Goal: Task Accomplishment & Management: Complete application form

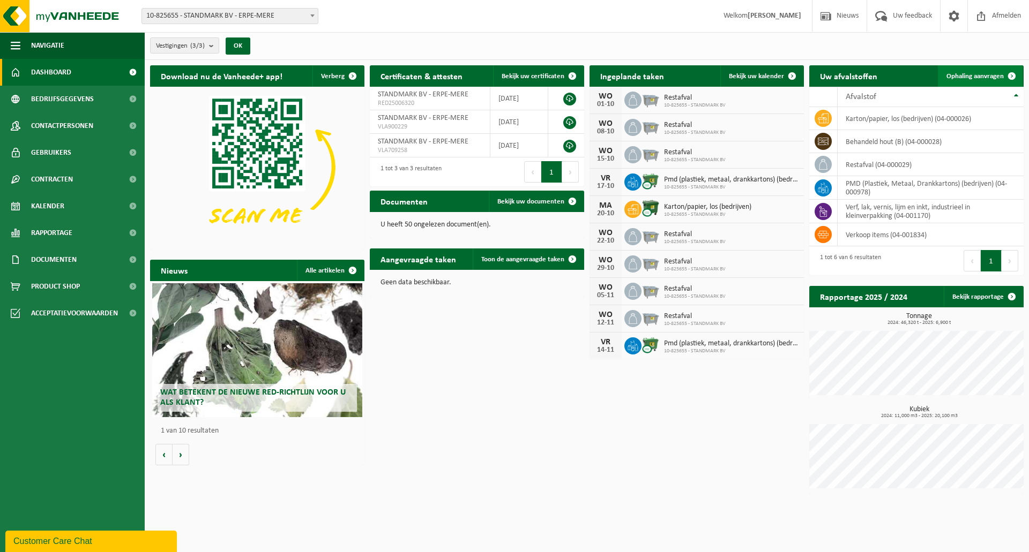
click at [980, 76] on span "Ophaling aanvragen" at bounding box center [974, 76] width 57 height 7
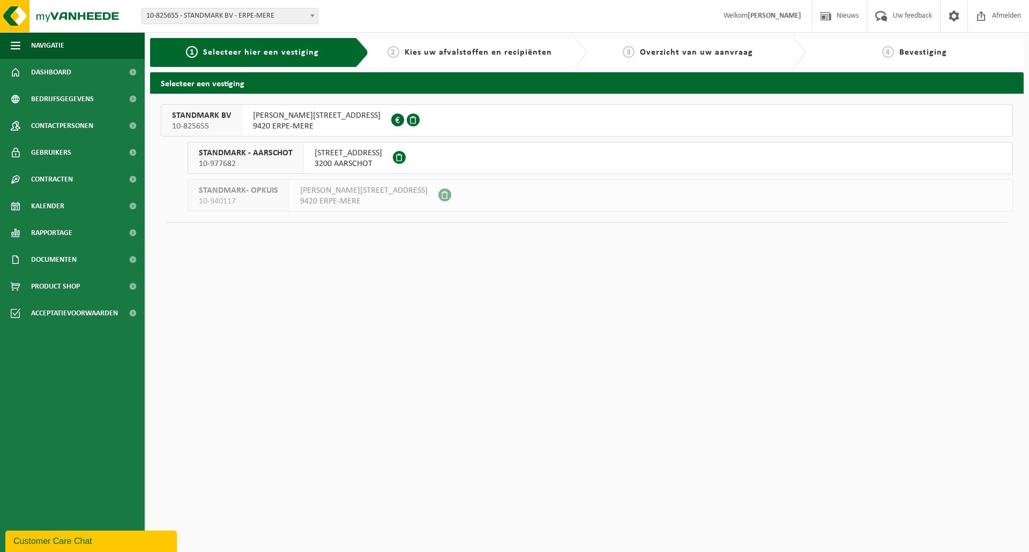
click at [282, 119] on span "JOSEPH CARDIJNSTRAAT 26" at bounding box center [316, 115] width 127 height 11
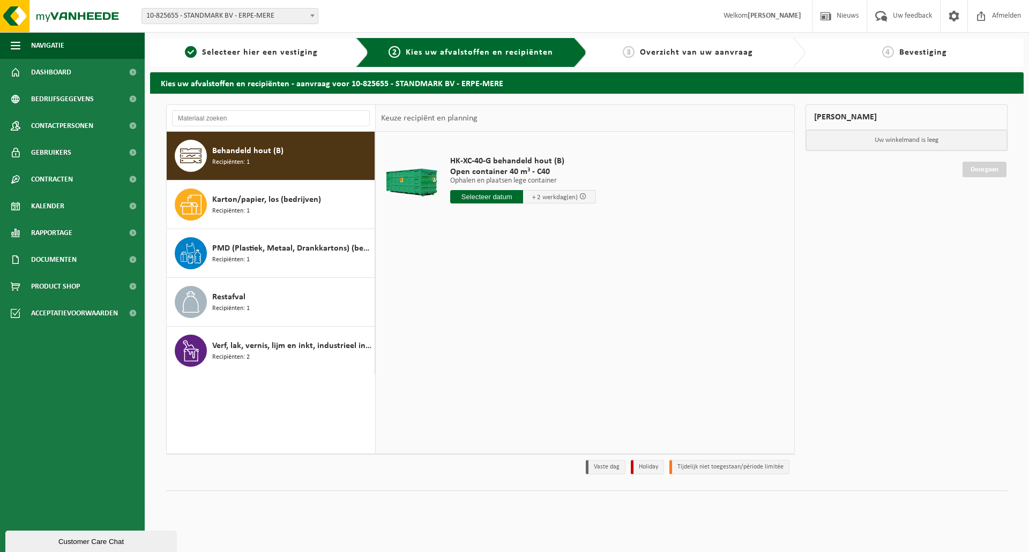
click at [260, 157] on div "Behandeld hout (B) Recipiënten: 1" at bounding box center [292, 156] width 160 height 32
click at [488, 201] on input "text" at bounding box center [486, 196] width 73 height 13
click at [459, 325] on div "29" at bounding box center [460, 326] width 19 height 17
type input "Van 2025-09-29"
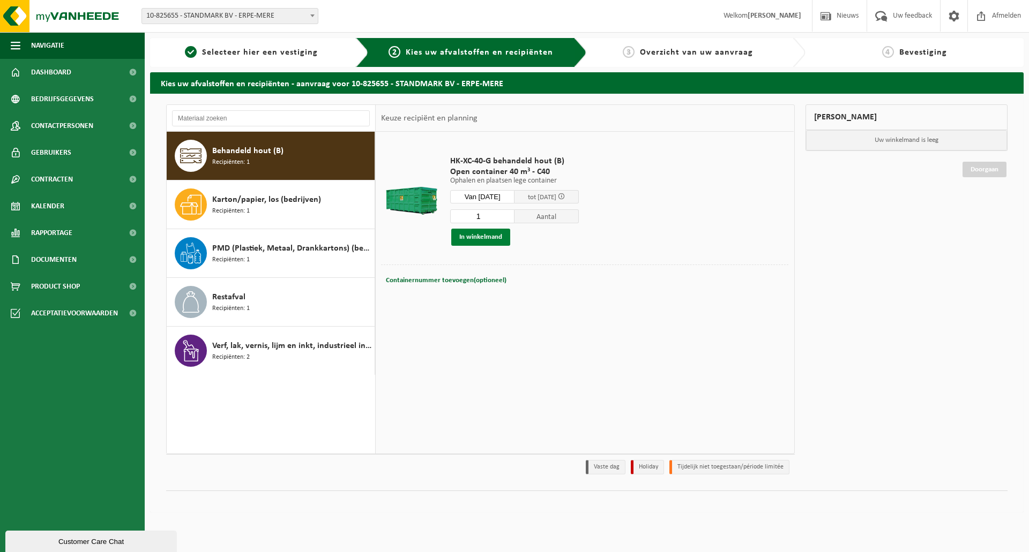
click at [494, 236] on button "In winkelmand" at bounding box center [480, 237] width 59 height 17
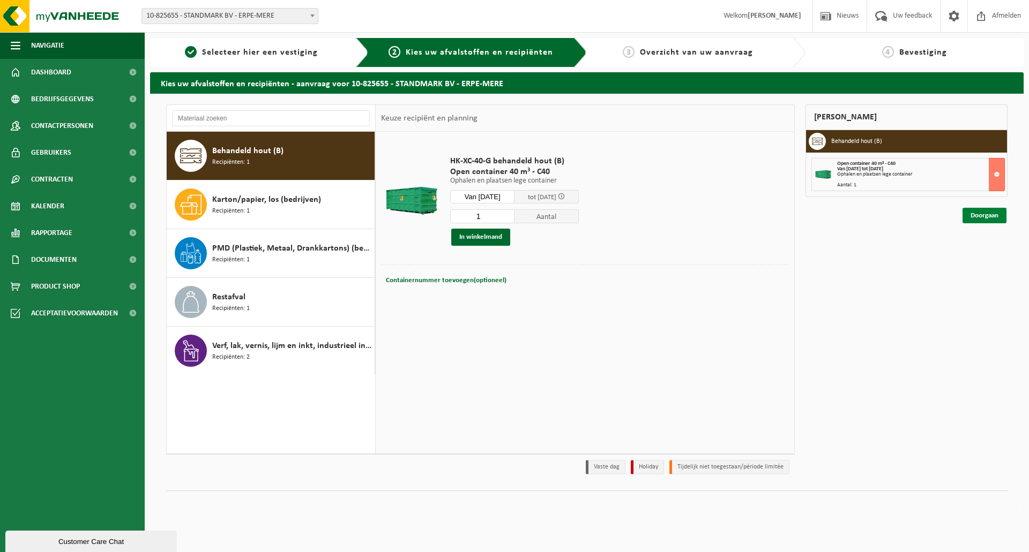
click at [987, 211] on link "Doorgaan" at bounding box center [984, 216] width 44 height 16
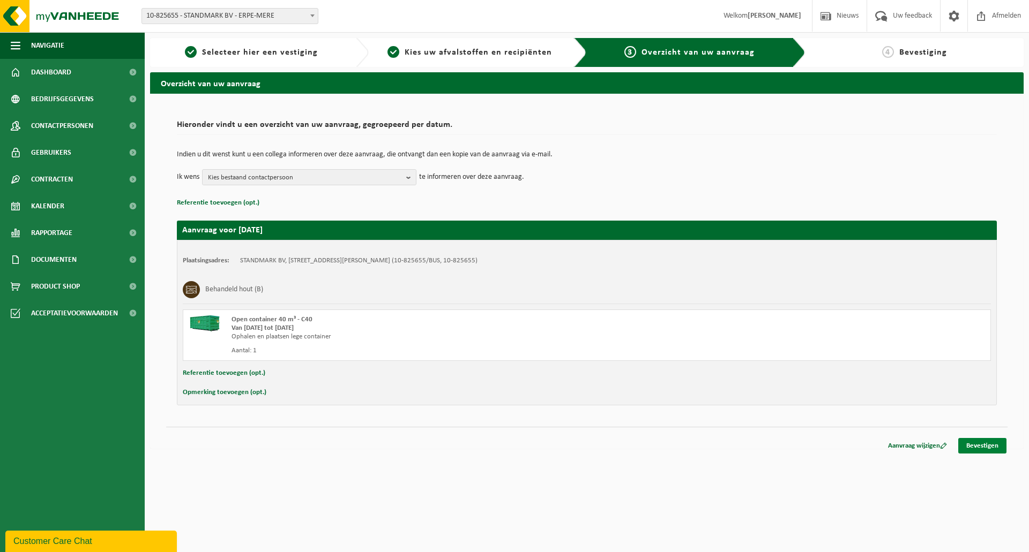
click at [990, 447] on link "Bevestigen" at bounding box center [982, 446] width 48 height 16
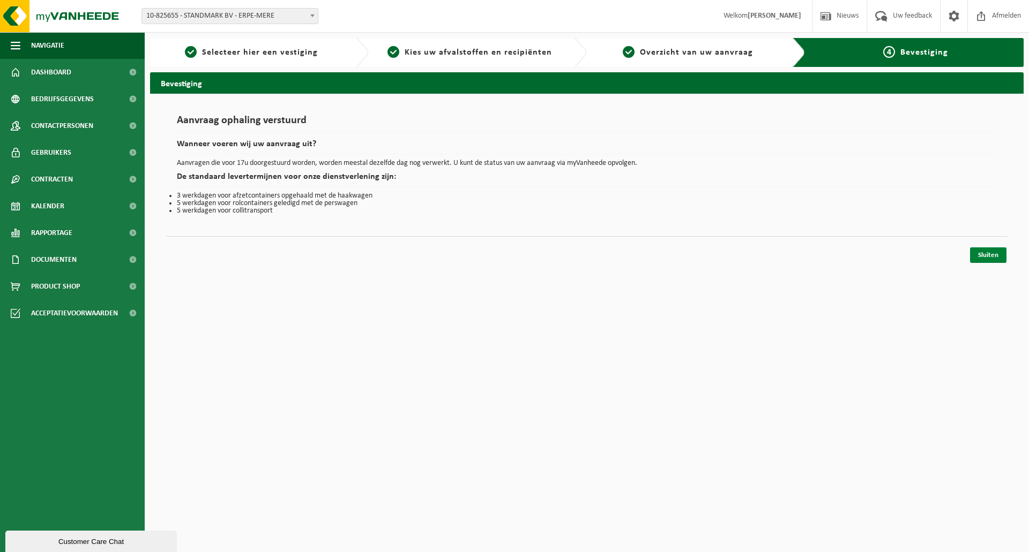
click at [984, 254] on link "Sluiten" at bounding box center [988, 255] width 36 height 16
